Goal: Register for event/course

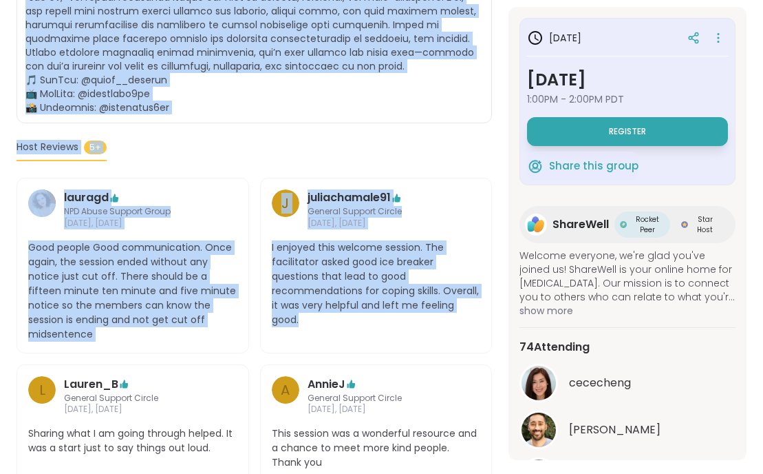
scroll to position [1064, 0]
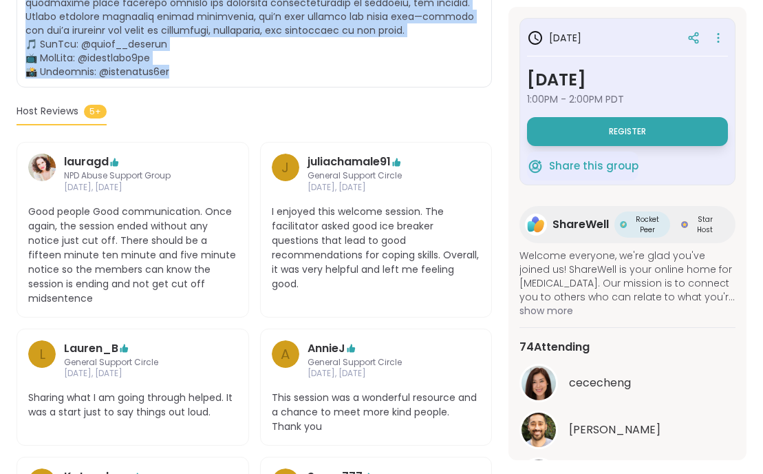
drag, startPoint x: 29, startPoint y: 190, endPoint x: 348, endPoint y: 77, distance: 338.1
copy span "oin ShareWell for a special Expert Panel featuring 3 expert voices and lived ex…"
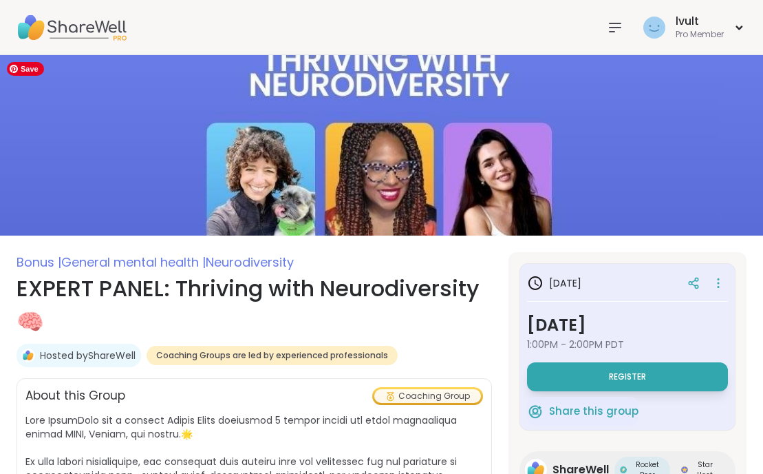
scroll to position [173, 0]
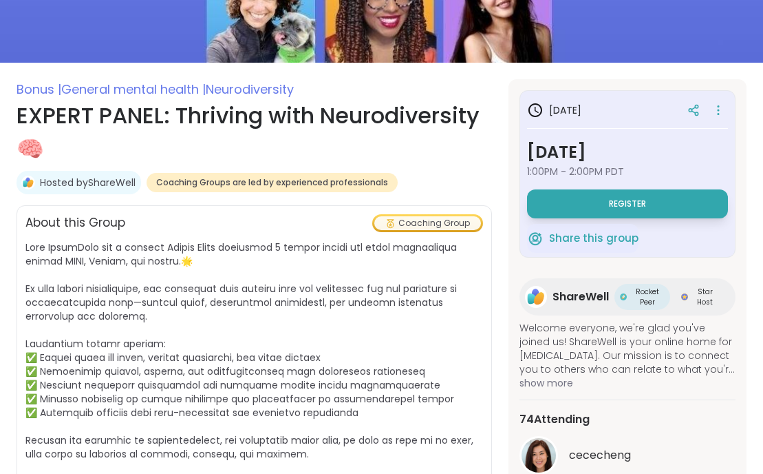
click at [167, 229] on div "About this Group Coaching Group" at bounding box center [254, 223] width 458 height 18
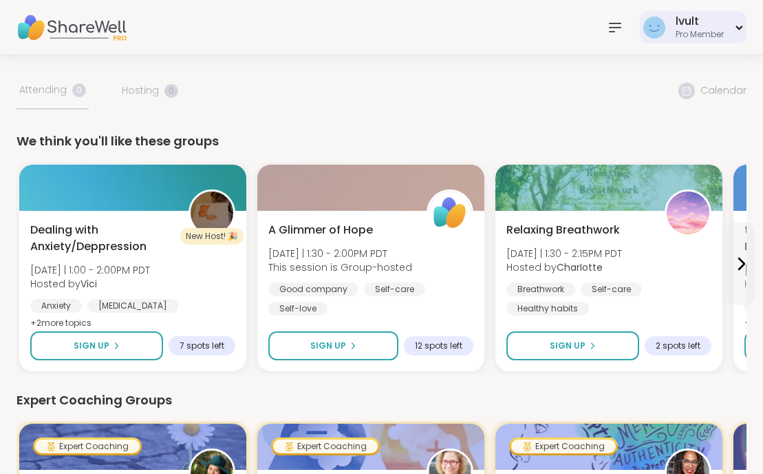
click at [737, 29] on icon at bounding box center [739, 28] width 9 height 6
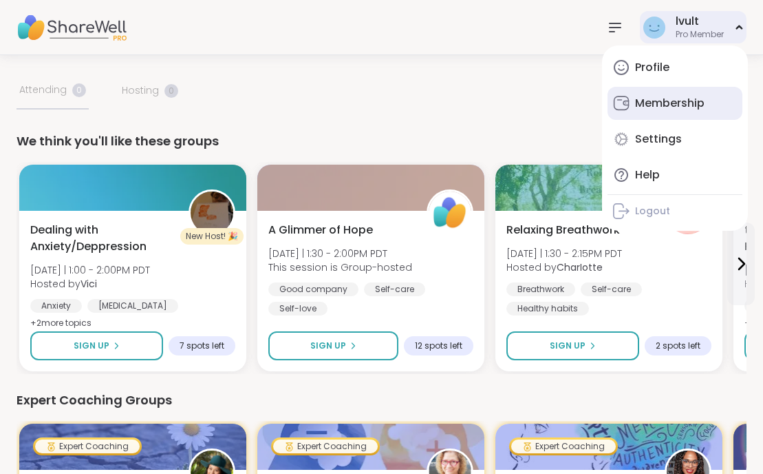
click at [688, 96] on div "Membership" at bounding box center [670, 103] width 70 height 15
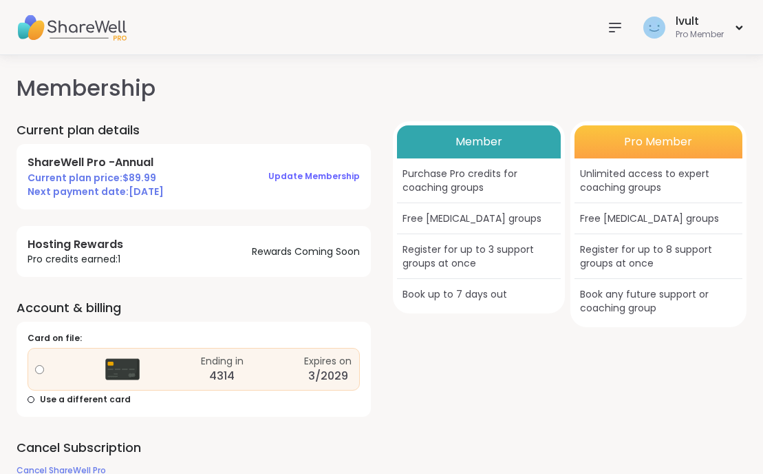
scroll to position [18, 0]
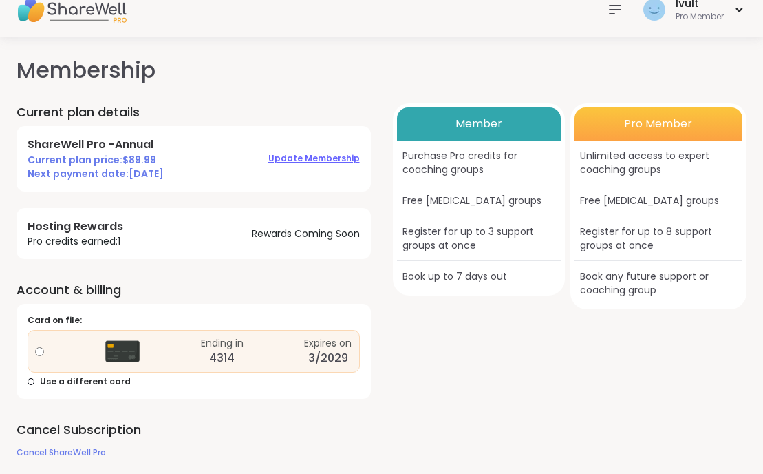
click at [326, 156] on span "Update Membership" at bounding box center [314, 158] width 92 height 12
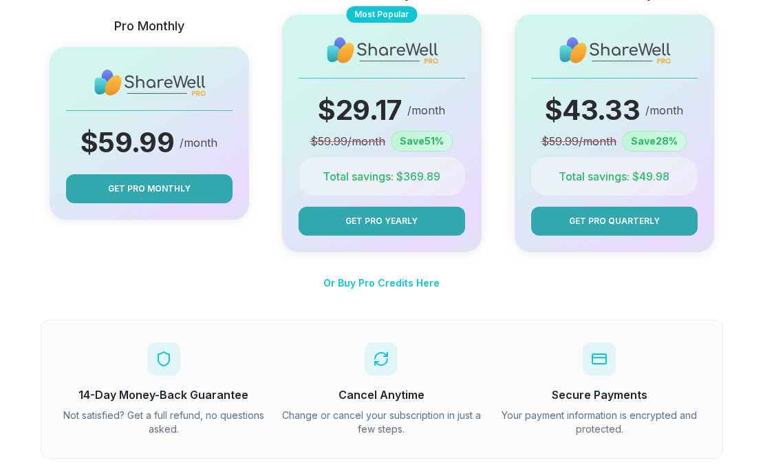
scroll to position [242, 0]
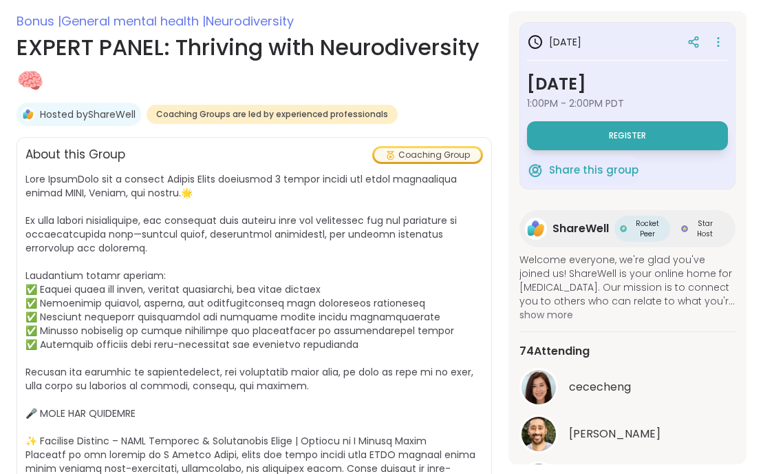
scroll to position [237, 0]
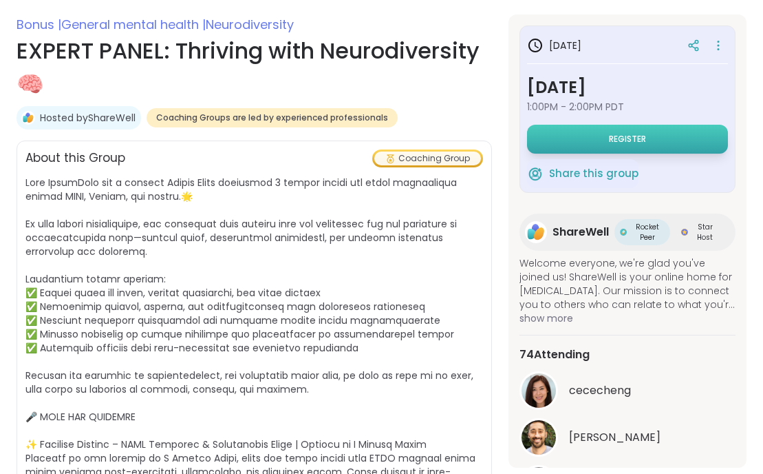
click at [598, 137] on button "Register" at bounding box center [627, 139] width 201 height 29
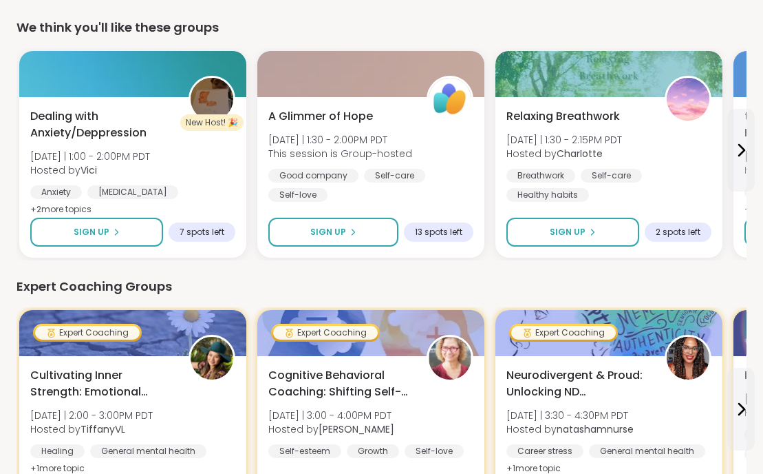
scroll to position [124, 0]
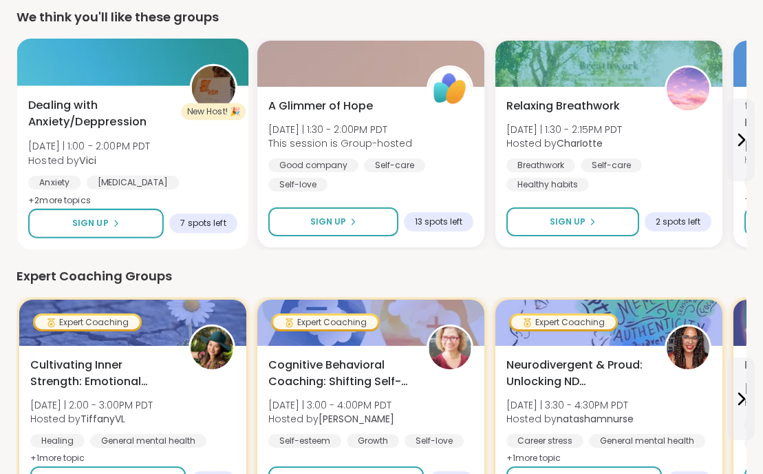
click at [89, 139] on span "[DATE] | 1:00 - 2:00PM PDT" at bounding box center [89, 146] width 122 height 14
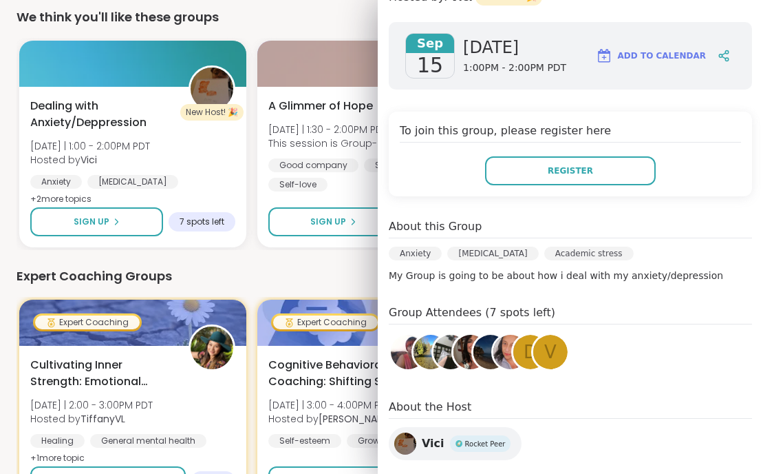
scroll to position [0, 0]
